Goal: Find specific page/section: Find specific page/section

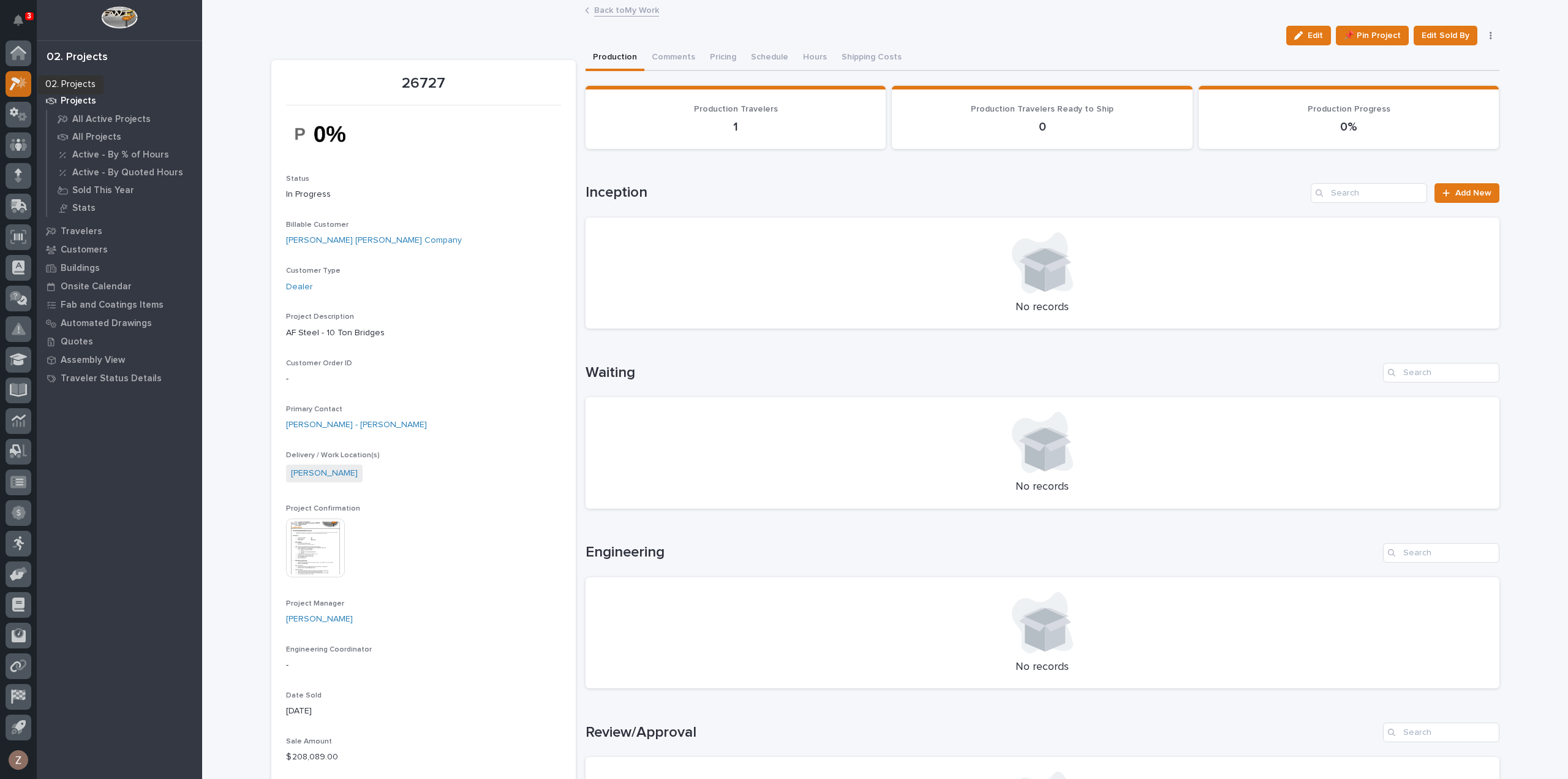
click at [11, 84] on icon at bounding box center [19, 84] width 18 height 14
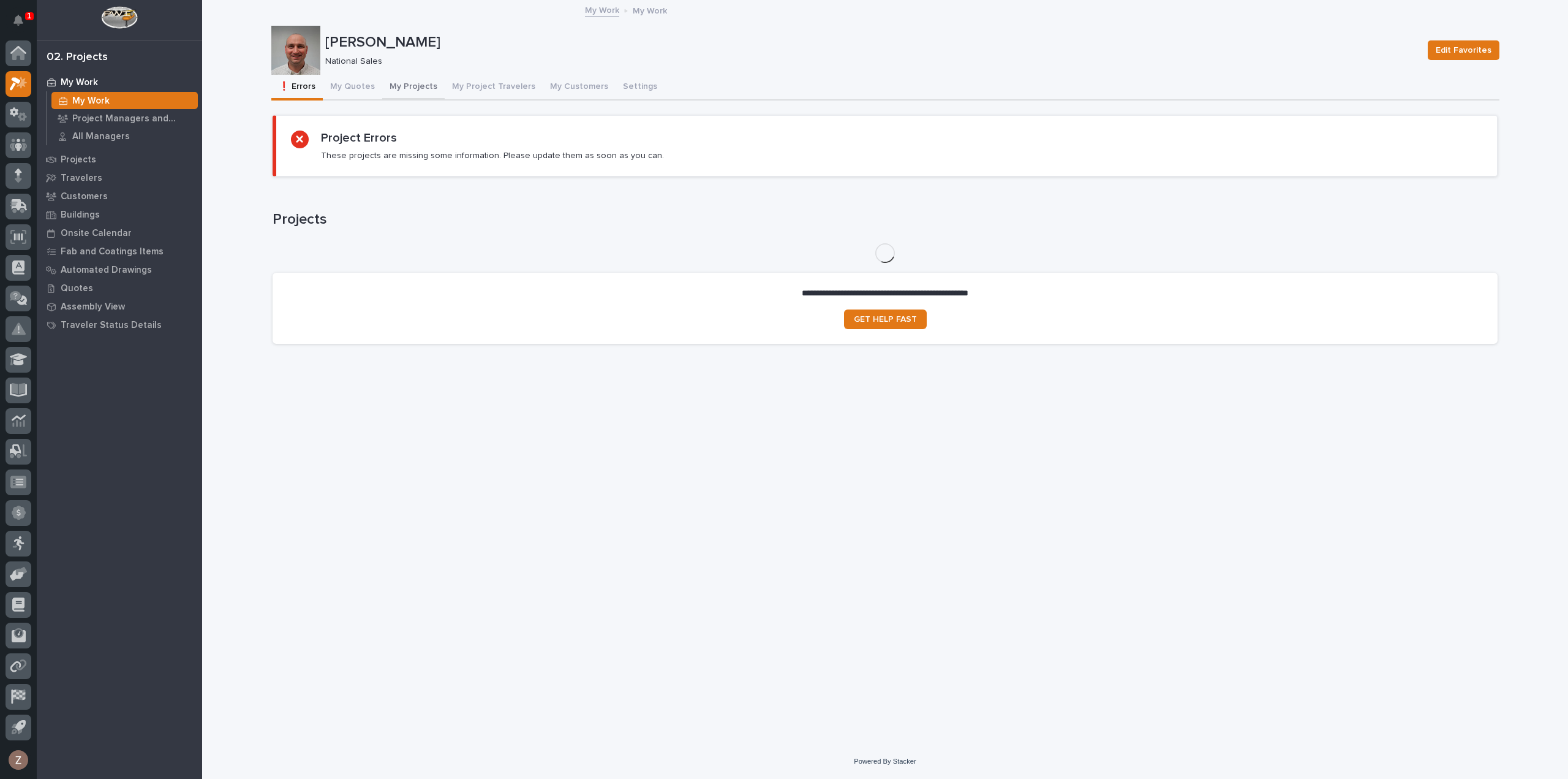
click at [354, 85] on button "My Quotes" at bounding box center [352, 88] width 59 height 26
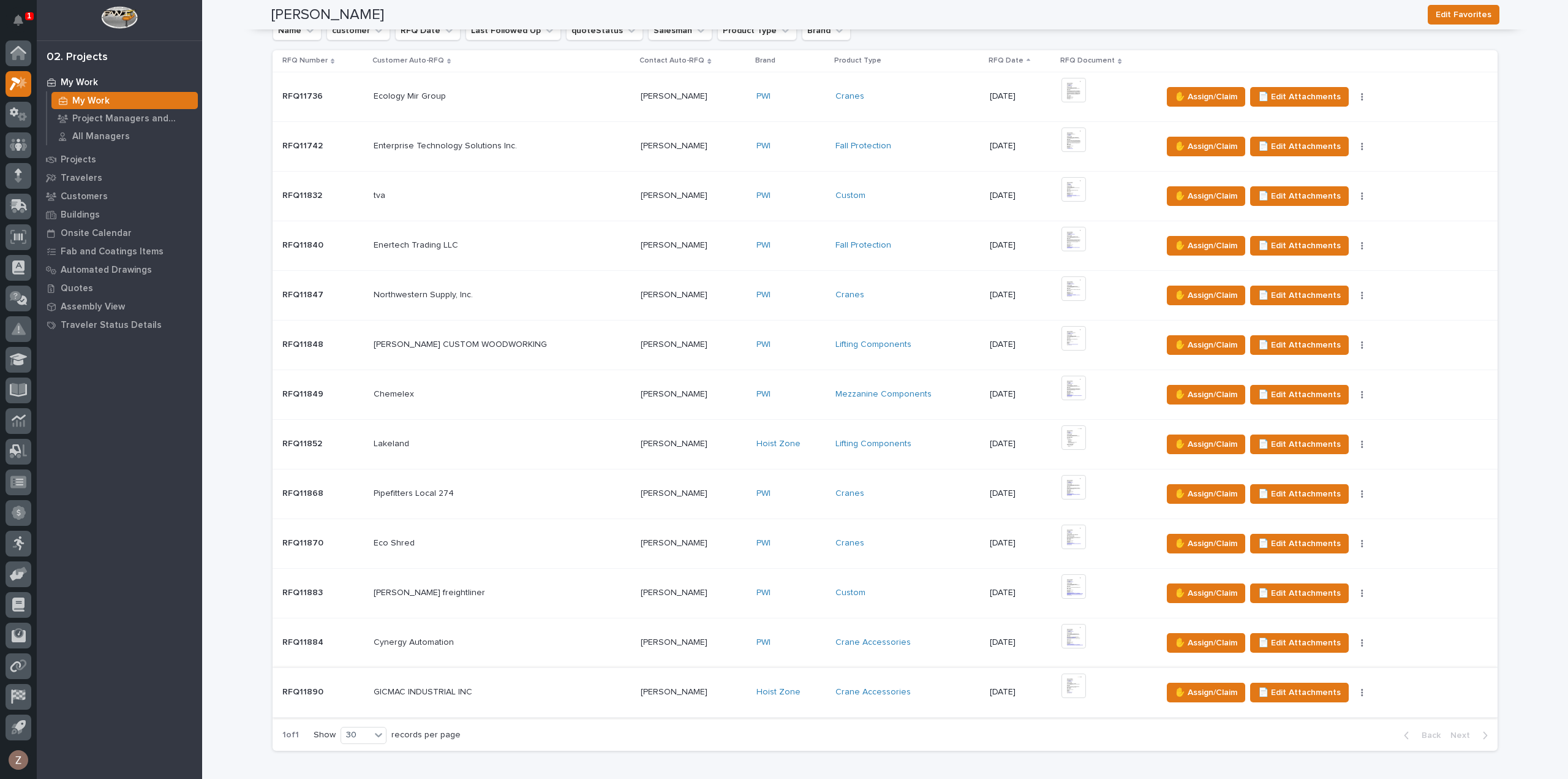
drag, startPoint x: 1061, startPoint y: 639, endPoint x: 1054, endPoint y: 682, distance: 43.6
click at [1062, 682] on img at bounding box center [1074, 686] width 25 height 25
click at [22, 19] on icon "Notifications" at bounding box center [18, 20] width 10 height 11
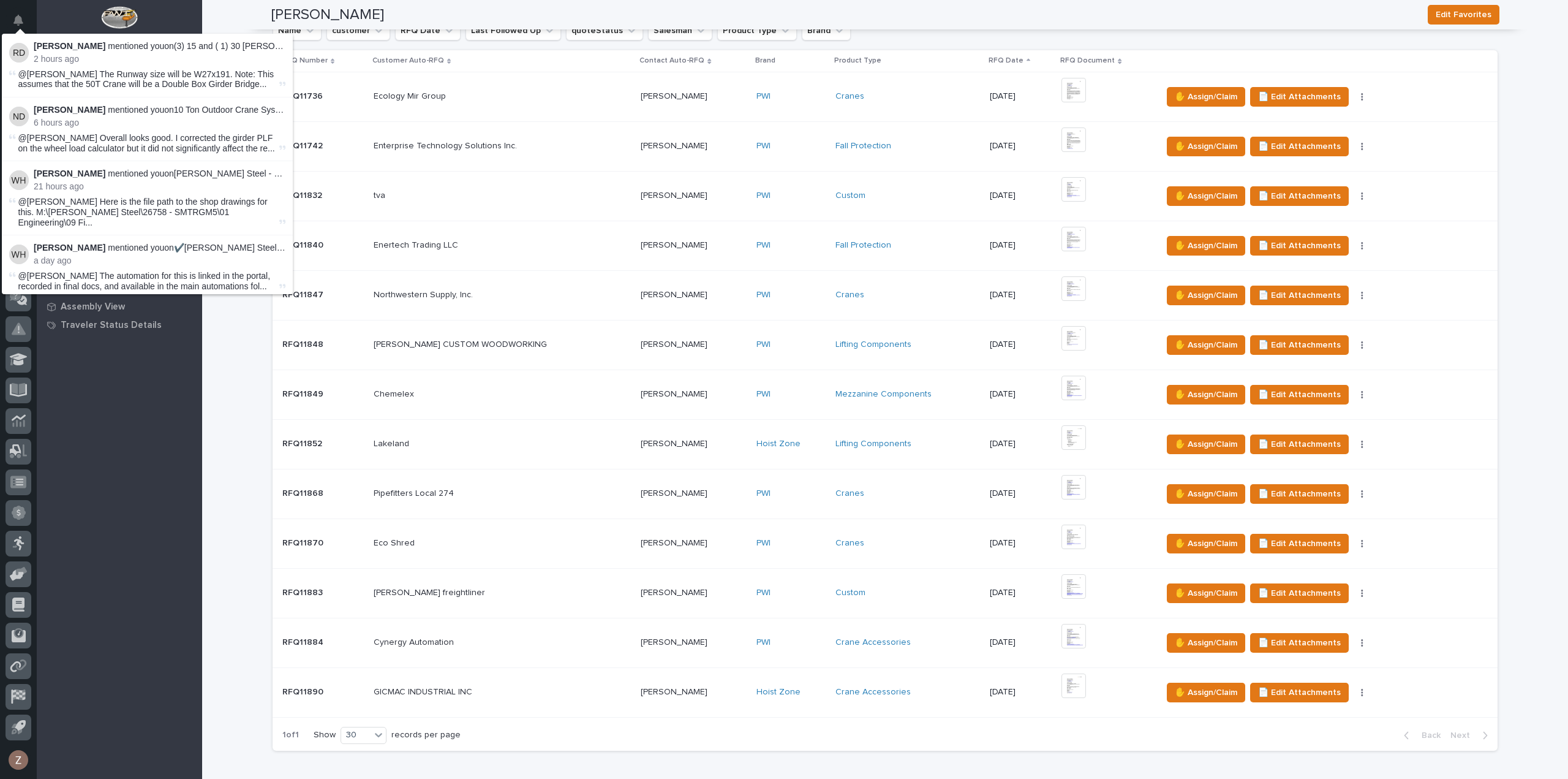
click at [21, 19] on icon "Notifications" at bounding box center [18, 20] width 10 height 11
click at [139, 612] on div "My Work My Work Project Managers and Engineers All Managers Projects Travelers …" at bounding box center [119, 425] width 165 height 706
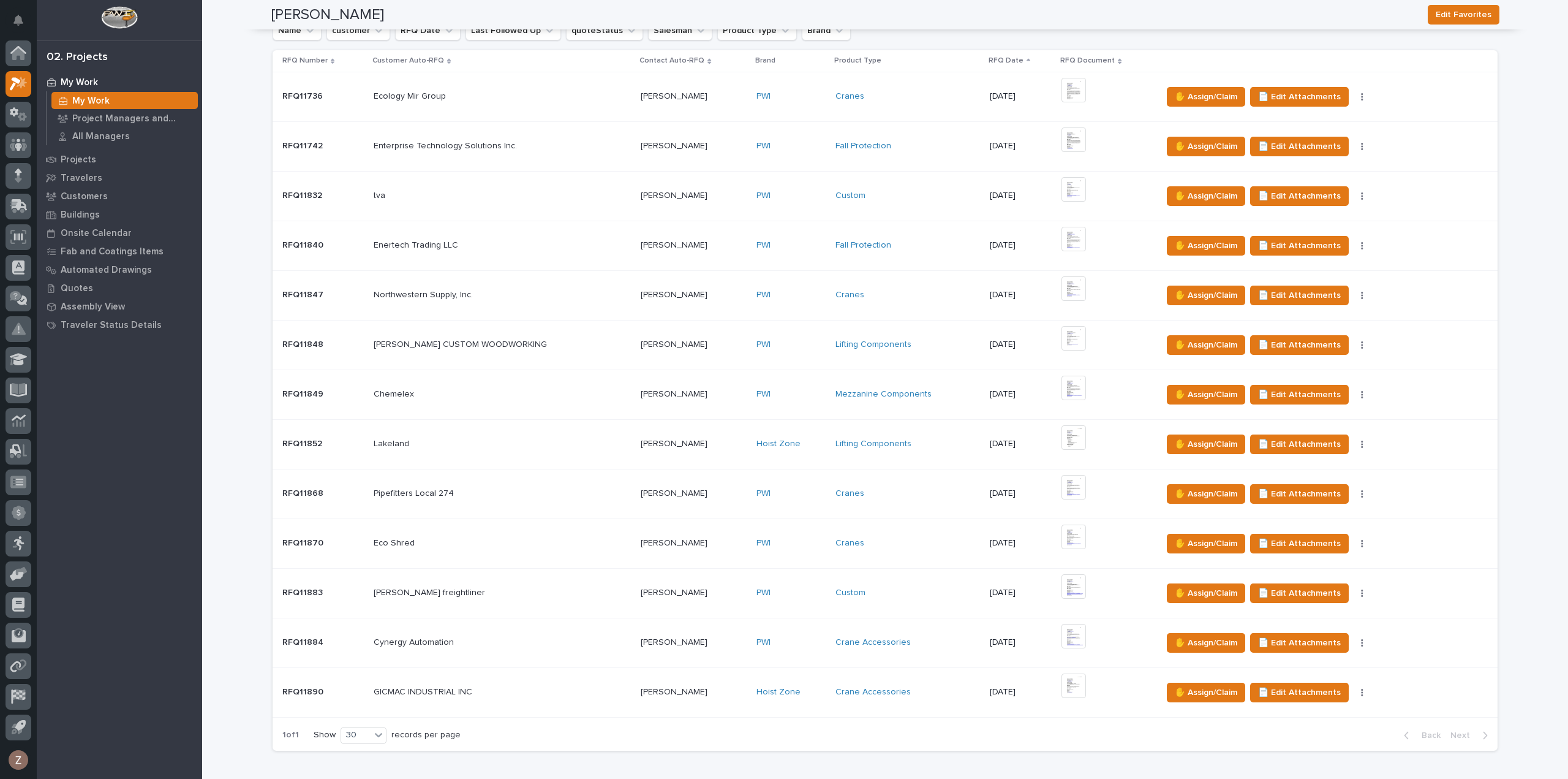
scroll to position [0, 0]
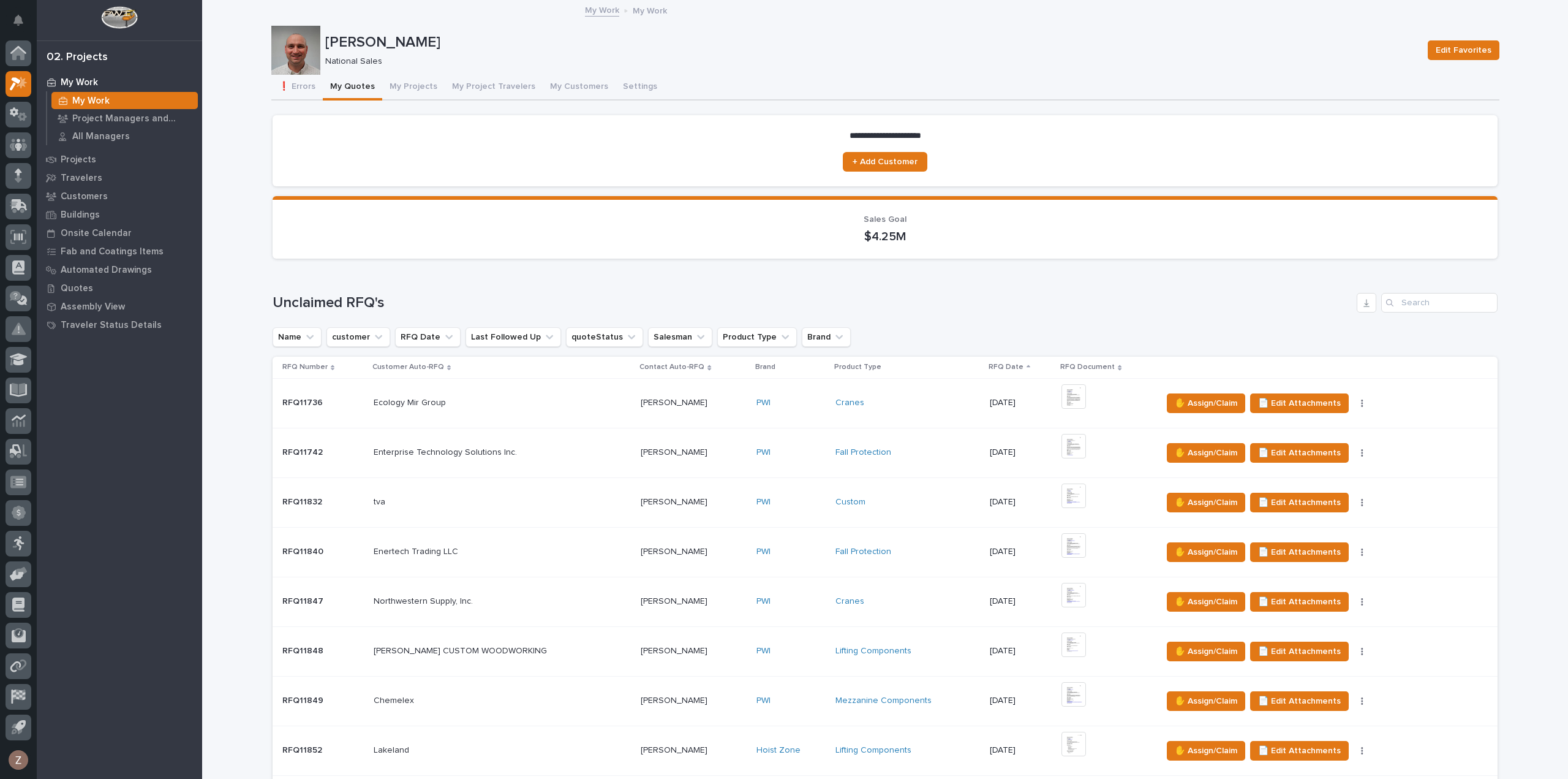
click at [331, 88] on button "My Quotes" at bounding box center [352, 88] width 59 height 26
click at [358, 92] on button "My Quotes" at bounding box center [352, 88] width 59 height 26
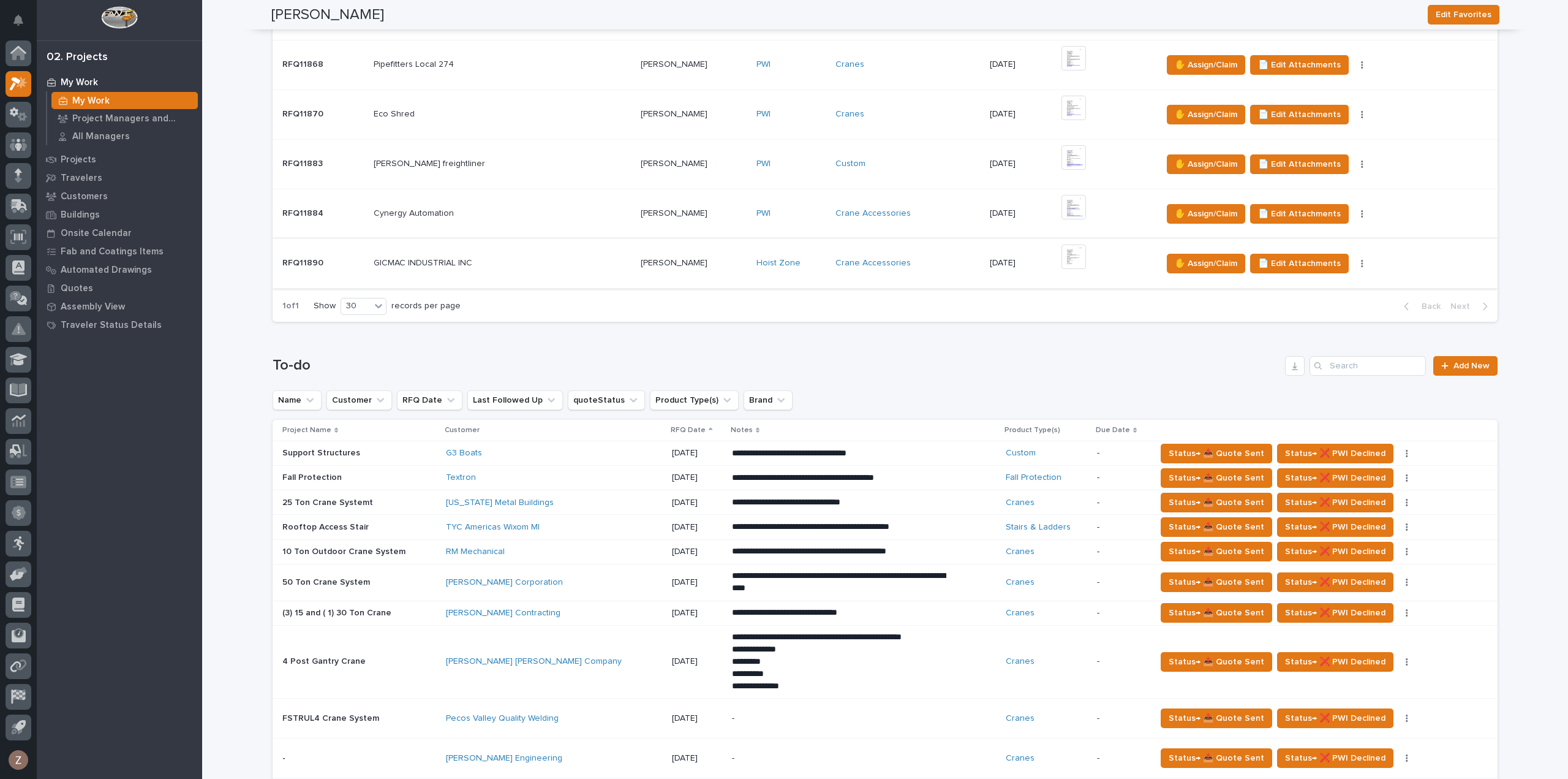
scroll to position [1042, 0]
